Goal: Find specific page/section: Find specific page/section

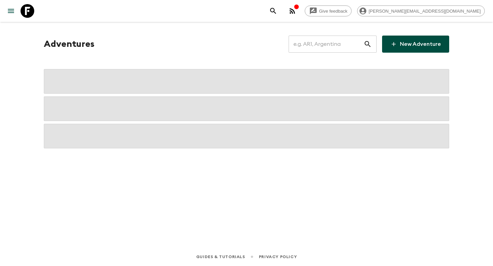
click at [343, 46] on input "text" at bounding box center [326, 44] width 75 height 19
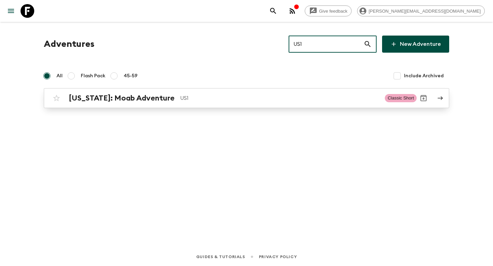
type input "US1"
click at [212, 103] on div "[US_STATE]: Moab Adventure US1 Classic Short" at bounding box center [233, 98] width 367 height 14
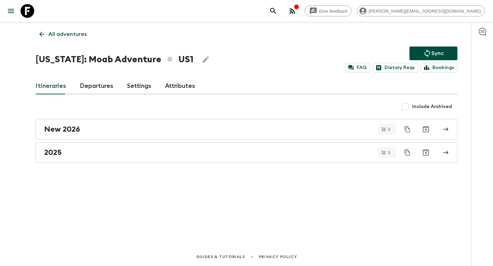
click at [98, 85] on link "Departures" at bounding box center [97, 86] width 34 height 16
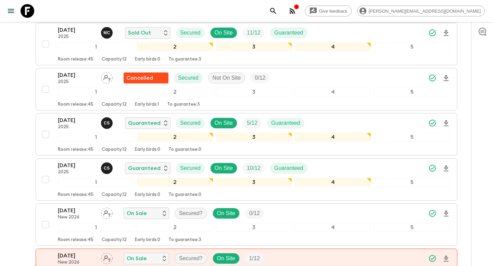
scroll to position [187, 0]
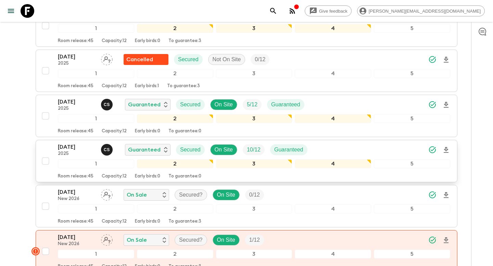
click at [77, 149] on p "[DATE]" at bounding box center [77, 147] width 38 height 8
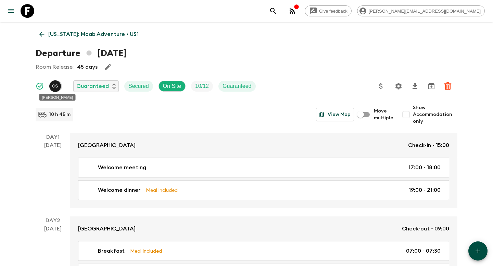
click at [53, 85] on p "C S" at bounding box center [55, 86] width 6 height 5
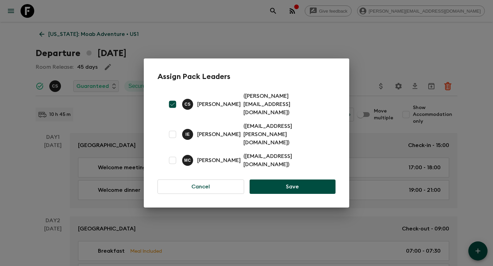
click at [328, 111] on div "C S [PERSON_NAME] ( [PERSON_NAME][EMAIL_ADDRESS][DOMAIN_NAME] )" at bounding box center [247, 104] width 178 height 30
drag, startPoint x: 326, startPoint y: 111, endPoint x: 239, endPoint y: 111, distance: 87.0
click at [244, 111] on p "( [PERSON_NAME][EMAIL_ADDRESS][DOMAIN_NAME] )" at bounding box center [286, 104] width 84 height 25
copy p "[PERSON_NAME][EMAIL_ADDRESS][DOMAIN_NAME]"
click at [269, 12] on div "Assign Pack Leaders C S [PERSON_NAME] ( [PERSON_NAME][EMAIL_ADDRESS][DOMAIN_NAM…" at bounding box center [246, 133] width 493 height 266
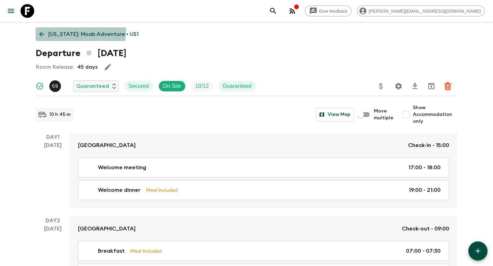
click at [63, 29] on link "[US_STATE]: Moab Adventure • US1" at bounding box center [89, 34] width 107 height 14
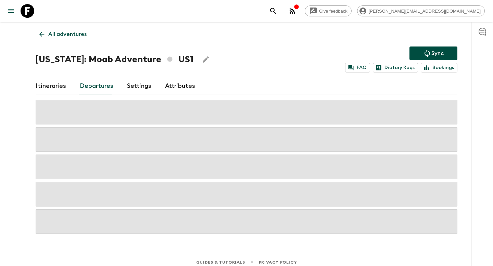
click at [65, 32] on p "All adventures" at bounding box center [67, 34] width 38 height 8
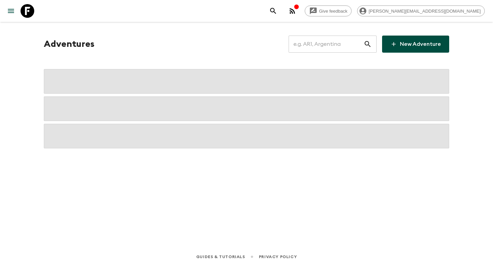
click at [344, 50] on input "text" at bounding box center [326, 44] width 75 height 19
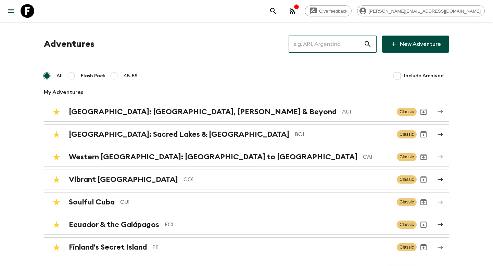
click at [344, 50] on input "text" at bounding box center [326, 44] width 75 height 19
click at [344, 51] on input "text" at bounding box center [326, 44] width 75 height 19
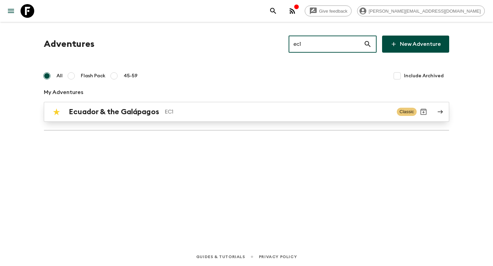
type input "ec1"
click at [228, 117] on div "Ecuador & the Galápagos EC1 Classic" at bounding box center [233, 112] width 367 height 14
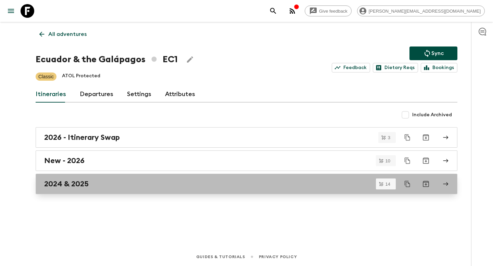
click at [89, 181] on div "2024 & 2025" at bounding box center [240, 184] width 392 height 9
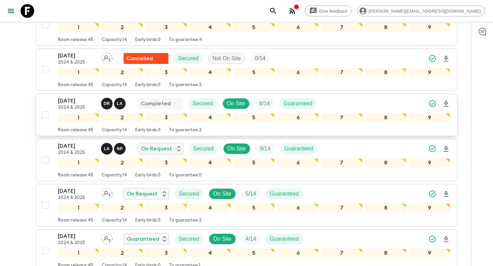
scroll to position [221, 0]
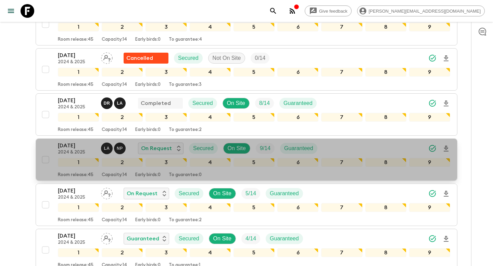
click at [86, 148] on p "[DATE]" at bounding box center [77, 146] width 38 height 8
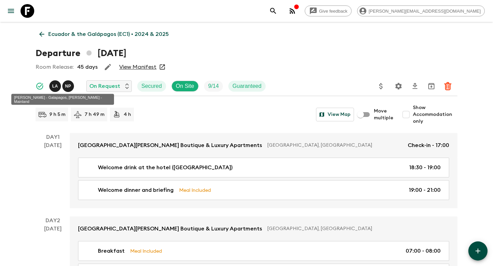
click at [57, 85] on p "L A" at bounding box center [55, 86] width 6 height 5
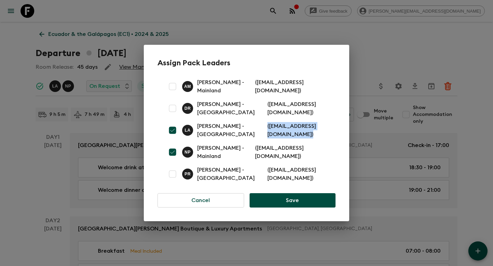
drag, startPoint x: 329, startPoint y: 132, endPoint x: 263, endPoint y: 131, distance: 66.1
click at [263, 131] on div "L A [PERSON_NAME] - Galapagos ( [EMAIL_ADDRESS][DOMAIN_NAME] )" at bounding box center [247, 131] width 178 height 22
copy p "( [EMAIL_ADDRESS][DOMAIN_NAME] )"
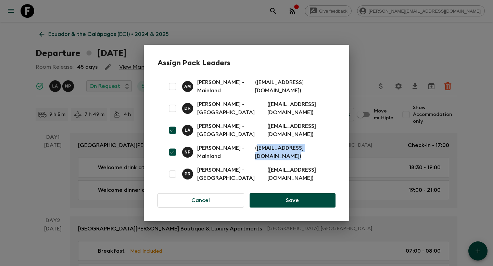
drag, startPoint x: 327, startPoint y: 153, endPoint x: 260, endPoint y: 154, distance: 67.8
click at [260, 154] on div "N P [PERSON_NAME] - Mainland ( [EMAIL_ADDRESS][DOMAIN_NAME] )" at bounding box center [247, 152] width 178 height 22
copy p "[EMAIL_ADDRESS][DOMAIN_NAME] )"
click at [325, 33] on div "Assign Pack Leaders A M [PERSON_NAME] - Mainland ( [EMAIL_ADDRESS][DOMAIN_NAME]…" at bounding box center [246, 133] width 493 height 266
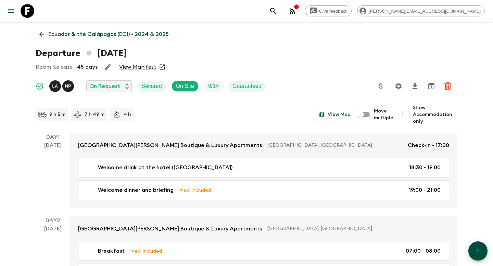
click at [60, 33] on p "Ecuador & the Galápagos (EC1) • 2024 & 2025" at bounding box center [108, 34] width 121 height 8
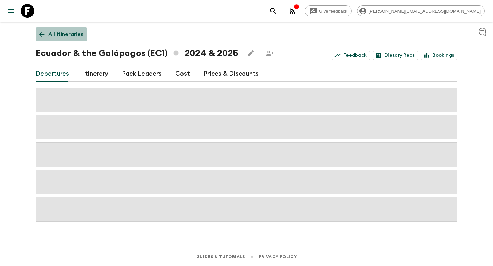
click at [64, 33] on p "All itineraries" at bounding box center [65, 34] width 35 height 8
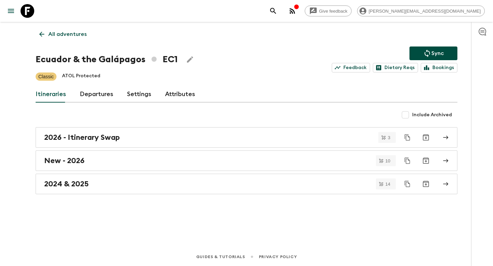
click at [64, 35] on p "All adventures" at bounding box center [67, 34] width 38 height 8
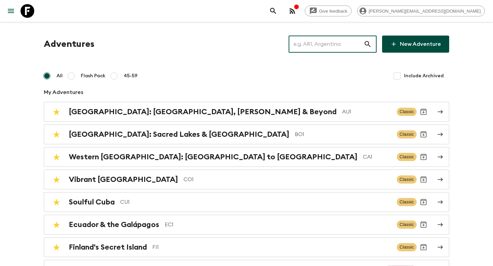
click at [336, 47] on input "text" at bounding box center [326, 44] width 75 height 19
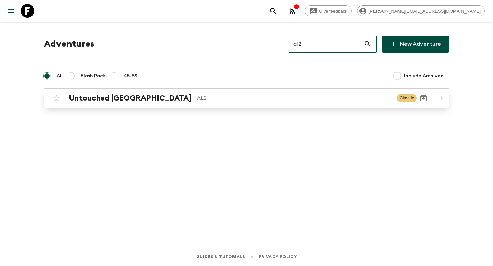
type input "al2"
click at [222, 100] on p "AL2" at bounding box center [294, 98] width 195 height 8
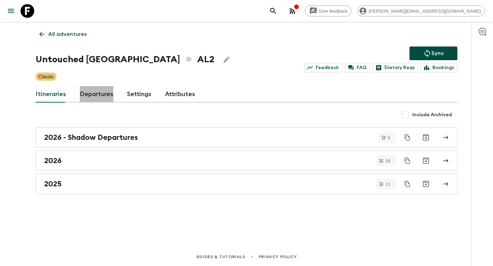
click at [99, 96] on link "Departures" at bounding box center [97, 94] width 34 height 16
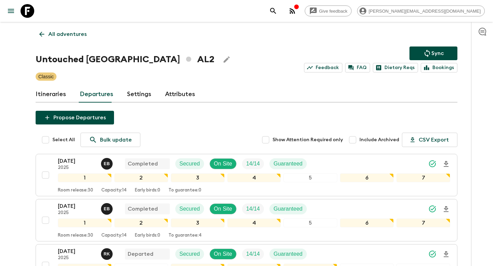
click at [100, 96] on link "Departures" at bounding box center [97, 94] width 34 height 16
click at [99, 96] on link "Departures" at bounding box center [97, 94] width 34 height 16
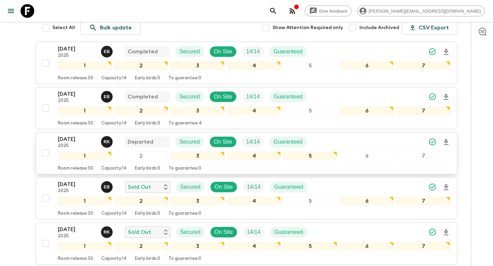
scroll to position [122, 0]
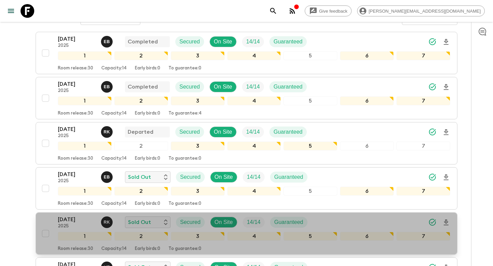
click at [84, 223] on p "[DATE]" at bounding box center [77, 220] width 38 height 8
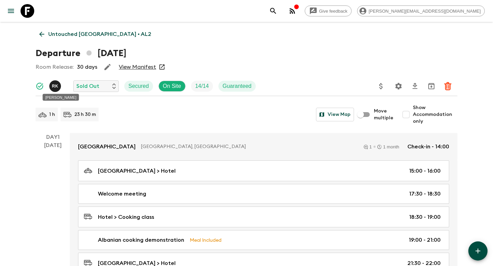
click at [57, 86] on p "R K" at bounding box center [55, 86] width 7 height 5
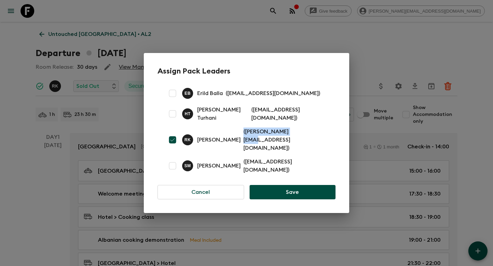
drag, startPoint x: 283, startPoint y: 141, endPoint x: 233, endPoint y: 139, distance: 50.0
click at [244, 139] on p "( [PERSON_NAME][EMAIL_ADDRESS][DOMAIN_NAME] )" at bounding box center [286, 140] width 84 height 25
copy p "[PERSON_NAME][EMAIL_ADDRESS][DOMAIN_NAME]"
